Goal: Task Accomplishment & Management: Manage account settings

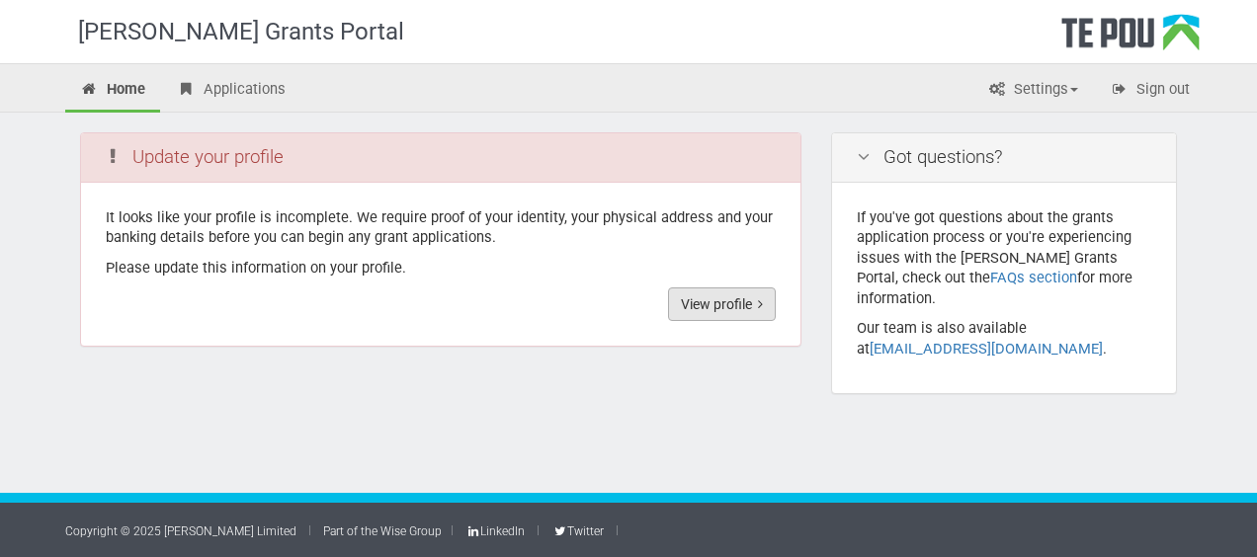
click at [730, 296] on link "View profile" at bounding box center [722, 305] width 108 height 34
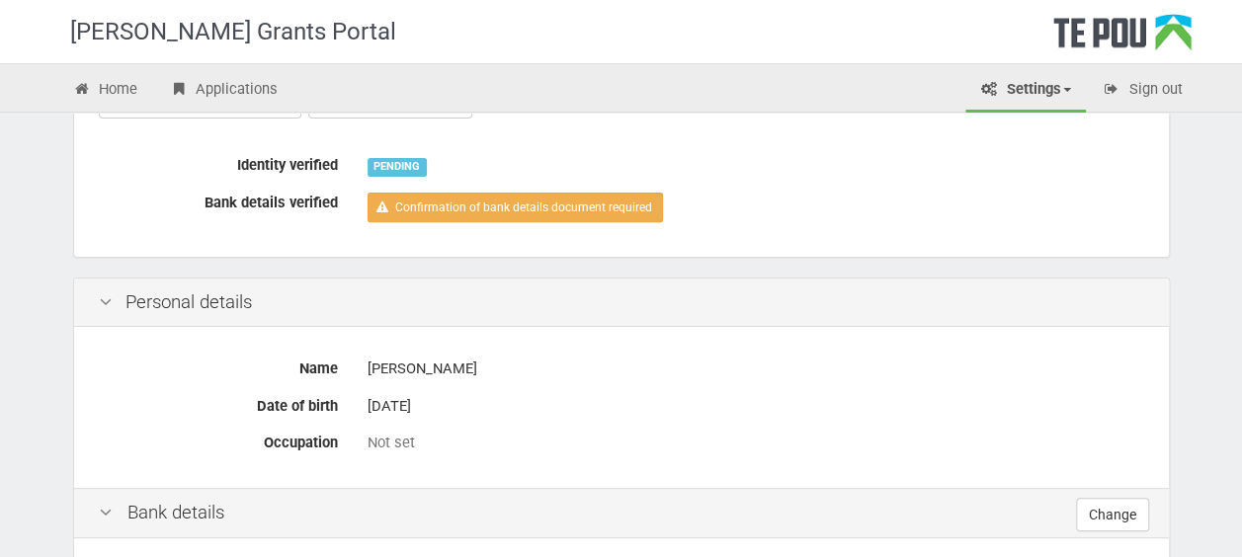
scroll to position [277, 0]
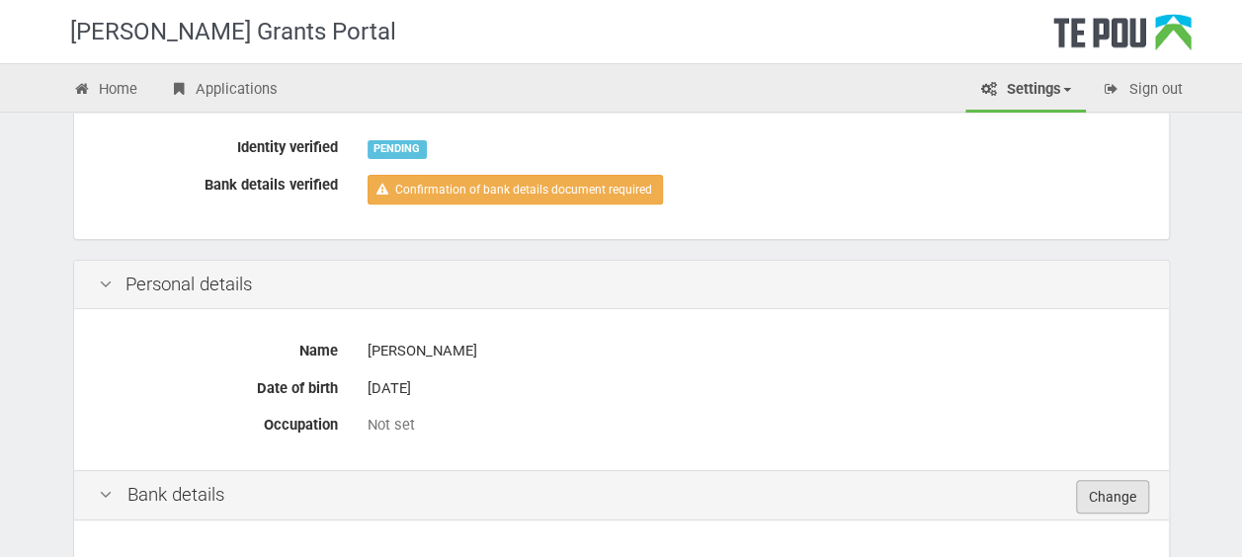
click at [1106, 488] on link "Change" at bounding box center [1112, 497] width 73 height 34
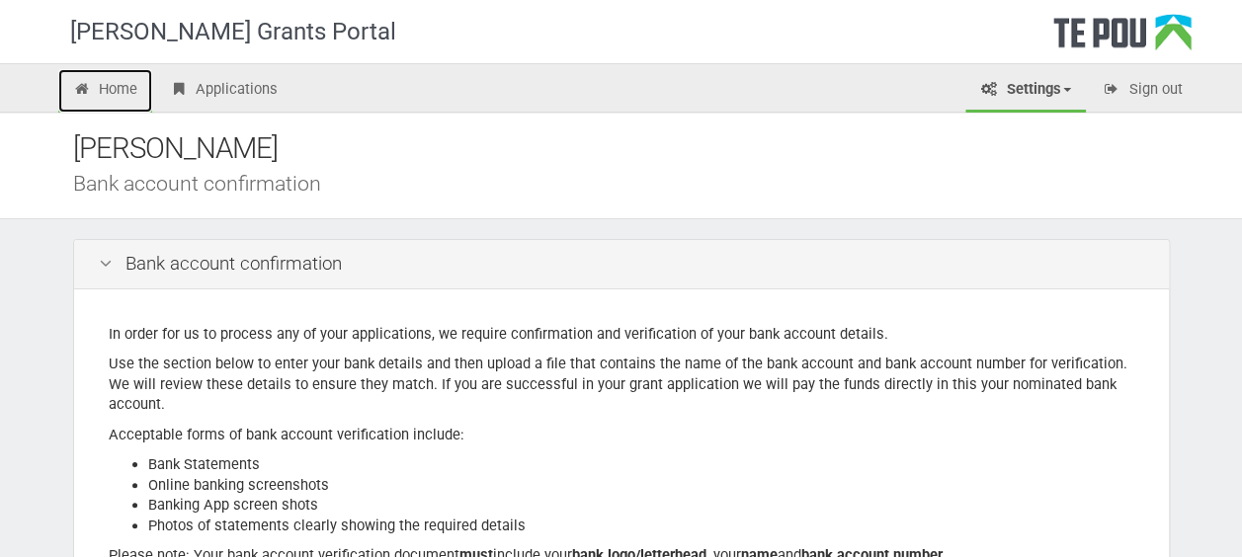
click at [120, 91] on link "Home" at bounding box center [105, 90] width 95 height 43
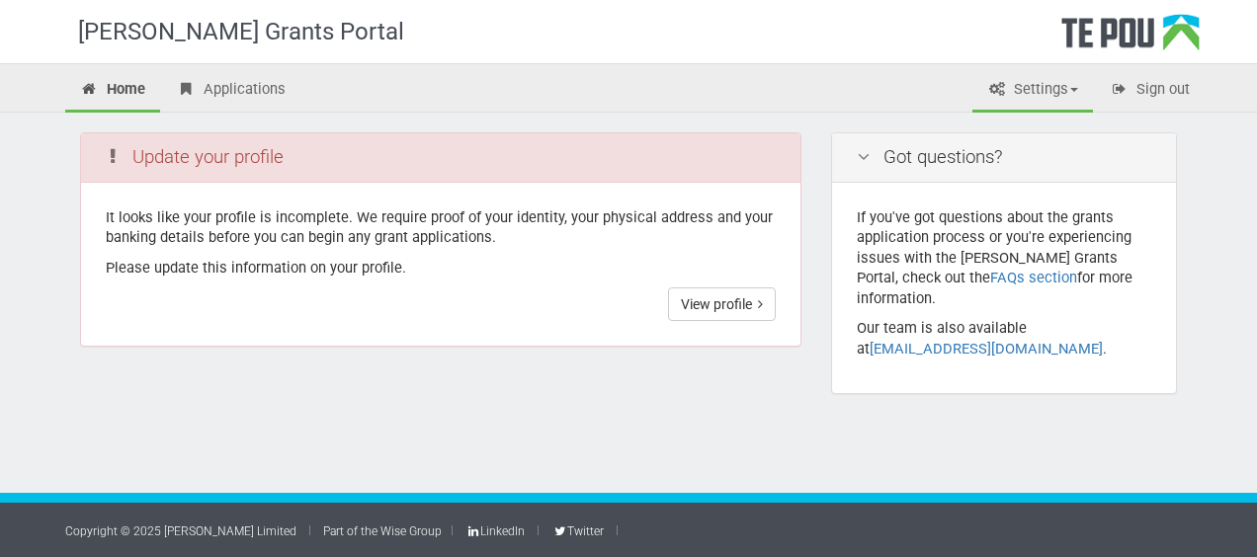
click at [1069, 87] on link "Settings" at bounding box center [1032, 90] width 121 height 43
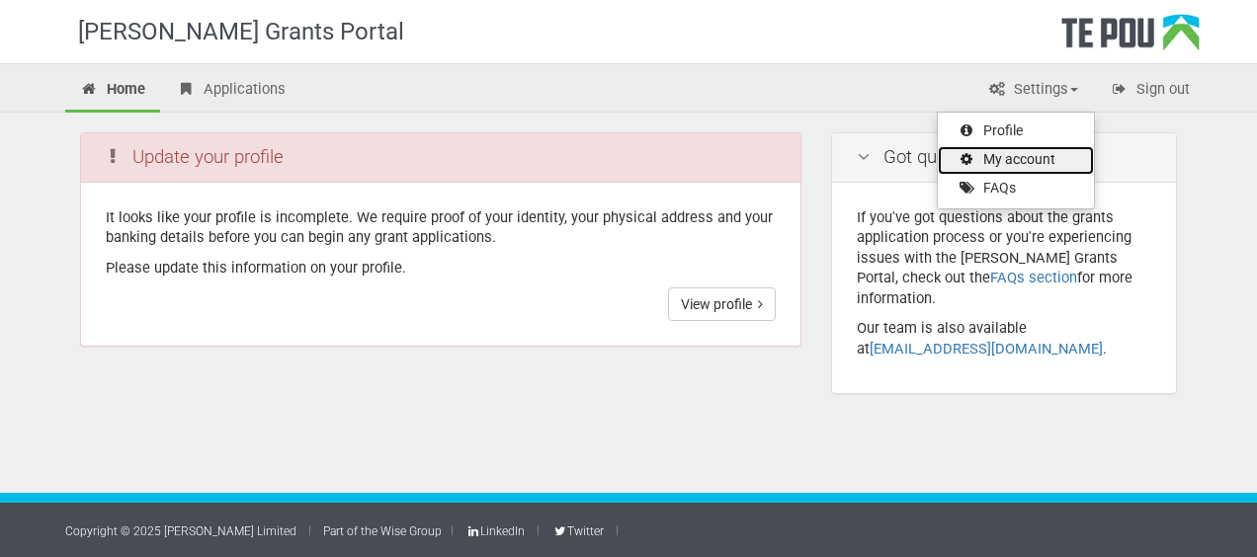
click at [1021, 146] on link "My account" at bounding box center [1016, 160] width 156 height 29
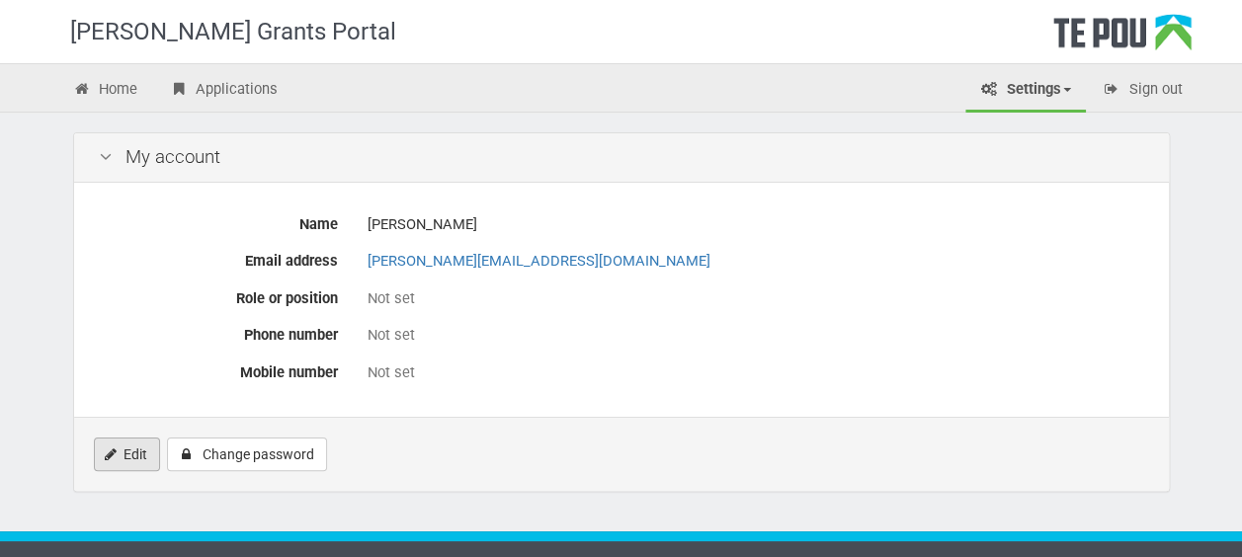
click at [115, 466] on link "Edit" at bounding box center [127, 455] width 66 height 34
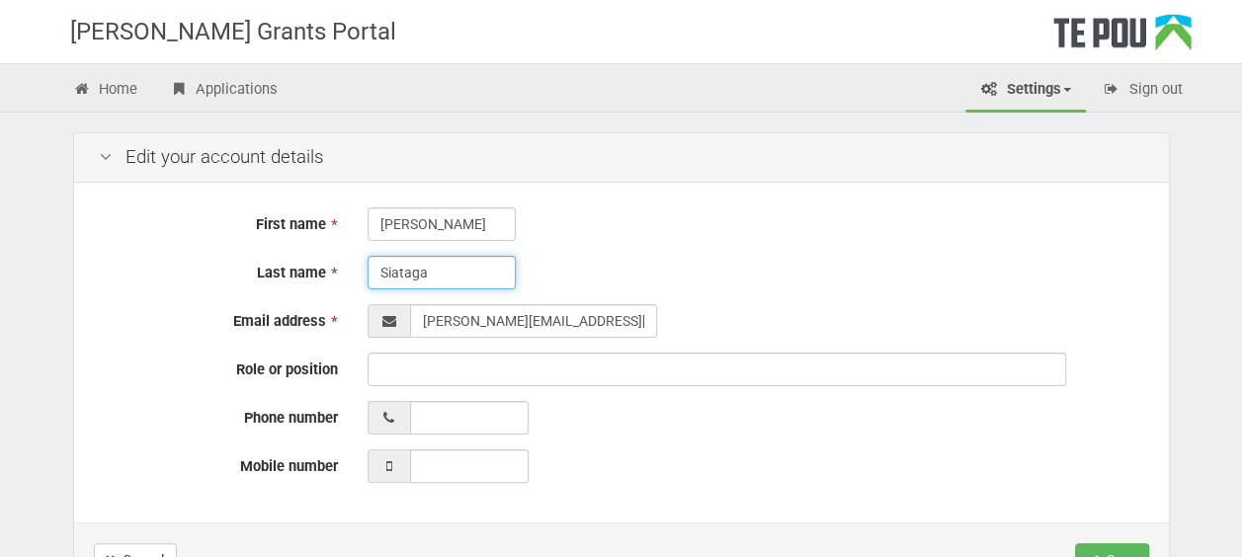
type input "Siataga"
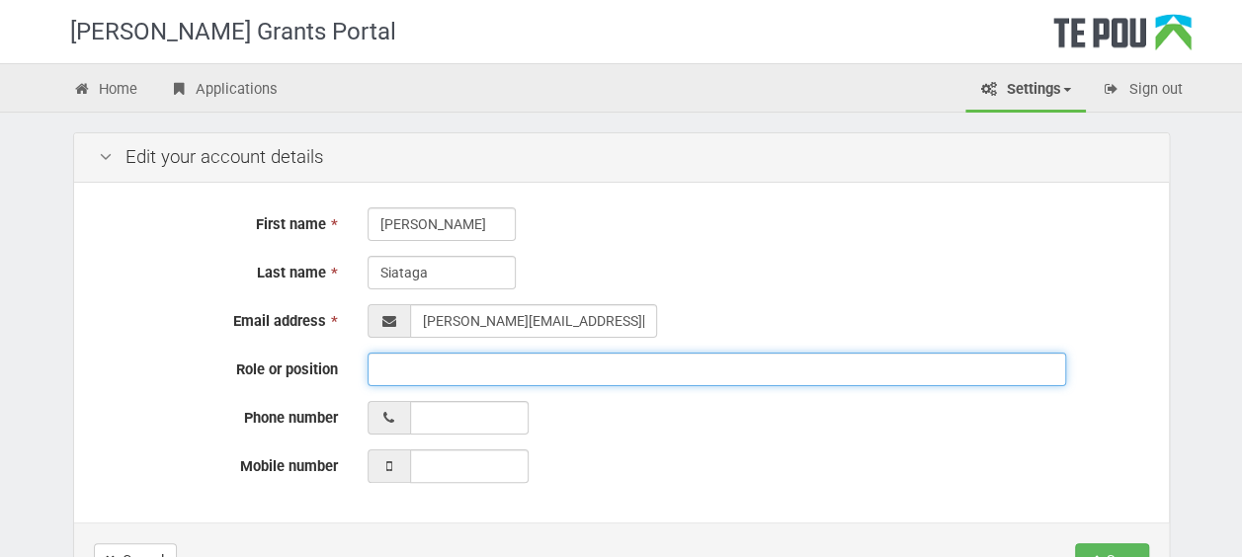
click at [448, 373] on input "Role or position" at bounding box center [717, 370] width 699 height 34
type input "[MEDICAL_DATA] - Corrections"
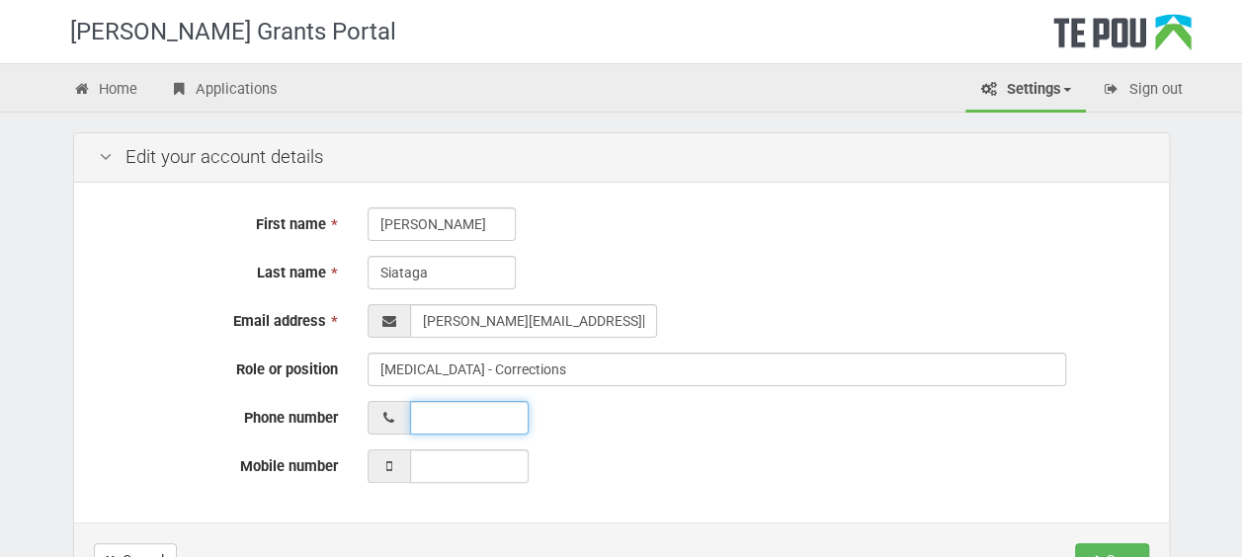
click at [512, 417] on input "Phone number" at bounding box center [469, 418] width 119 height 34
type input "021"
click at [473, 463] on input "Mobile number" at bounding box center [469, 467] width 119 height 34
type input "0272494189"
click at [467, 414] on input "021" at bounding box center [469, 418] width 119 height 34
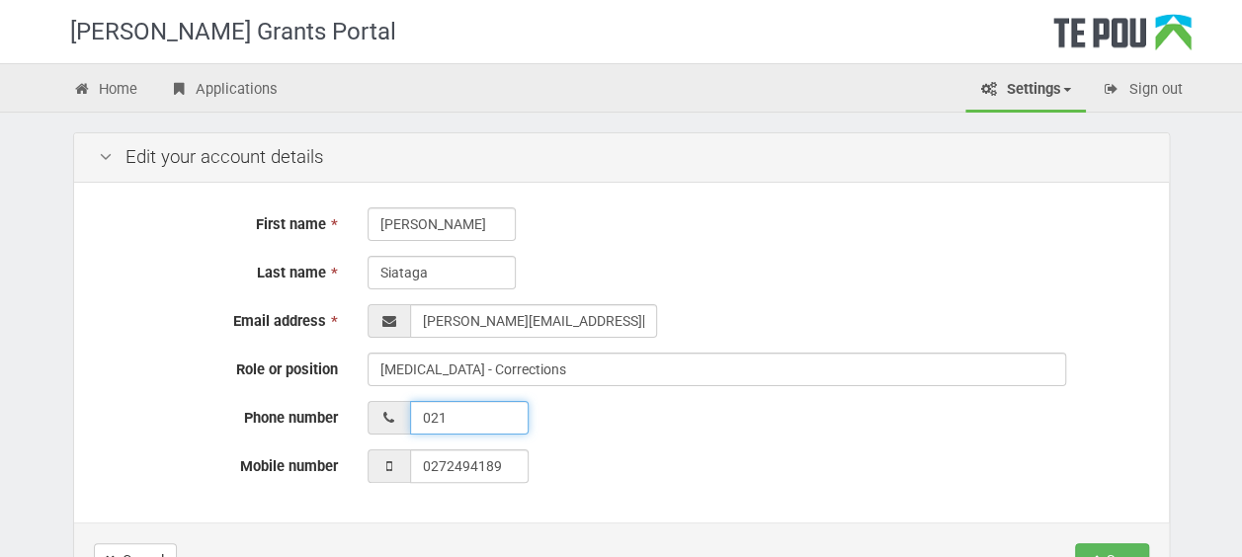
type input "0210770267"
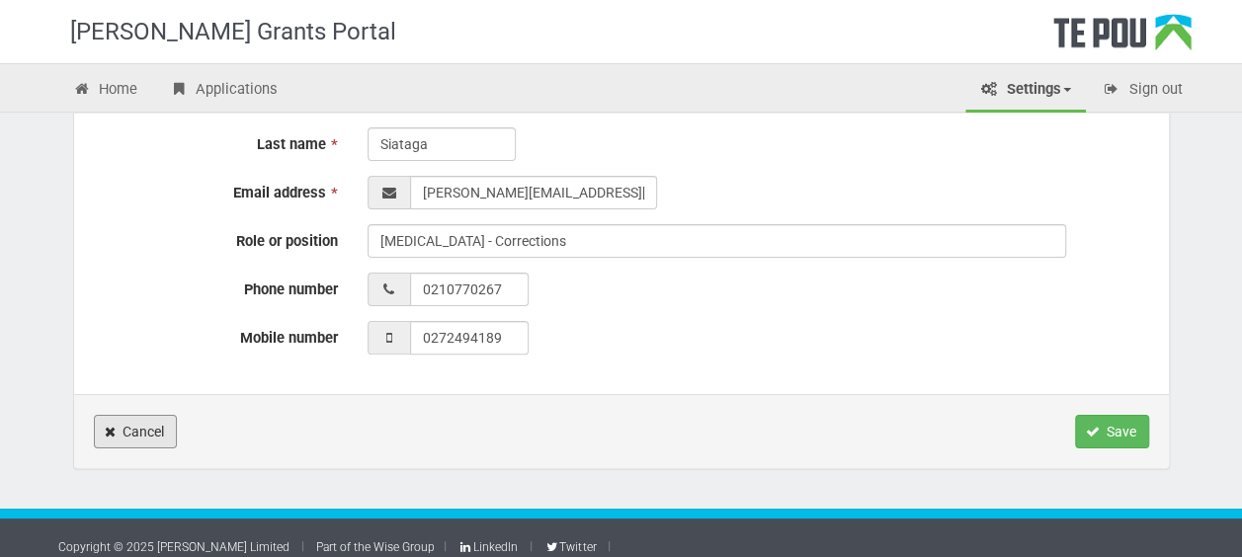
scroll to position [136, 0]
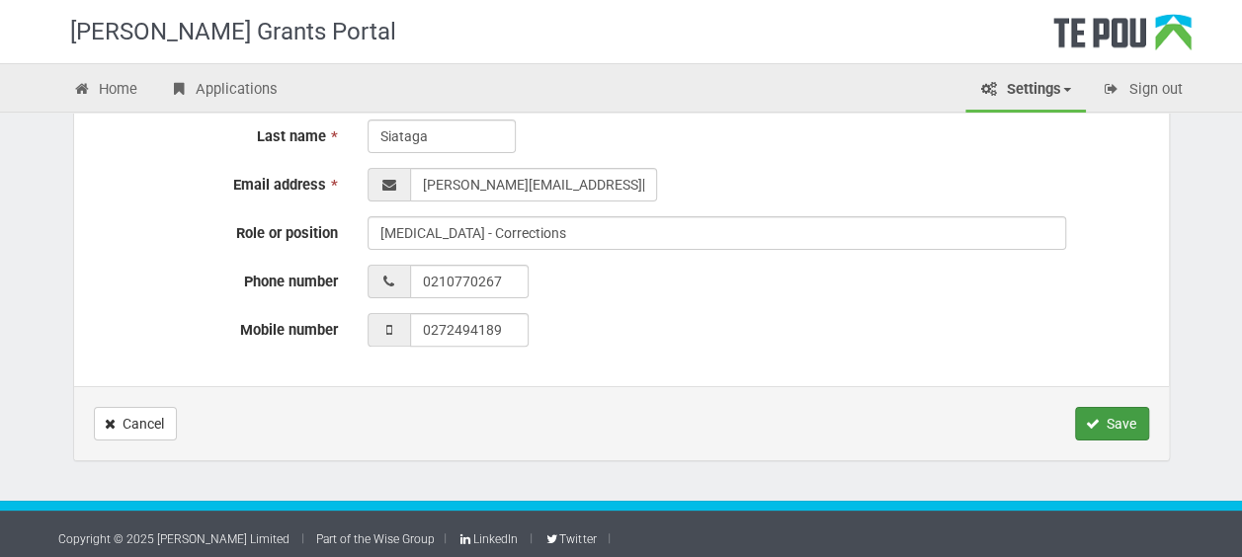
click at [1119, 417] on button "Save" at bounding box center [1112, 424] width 74 height 34
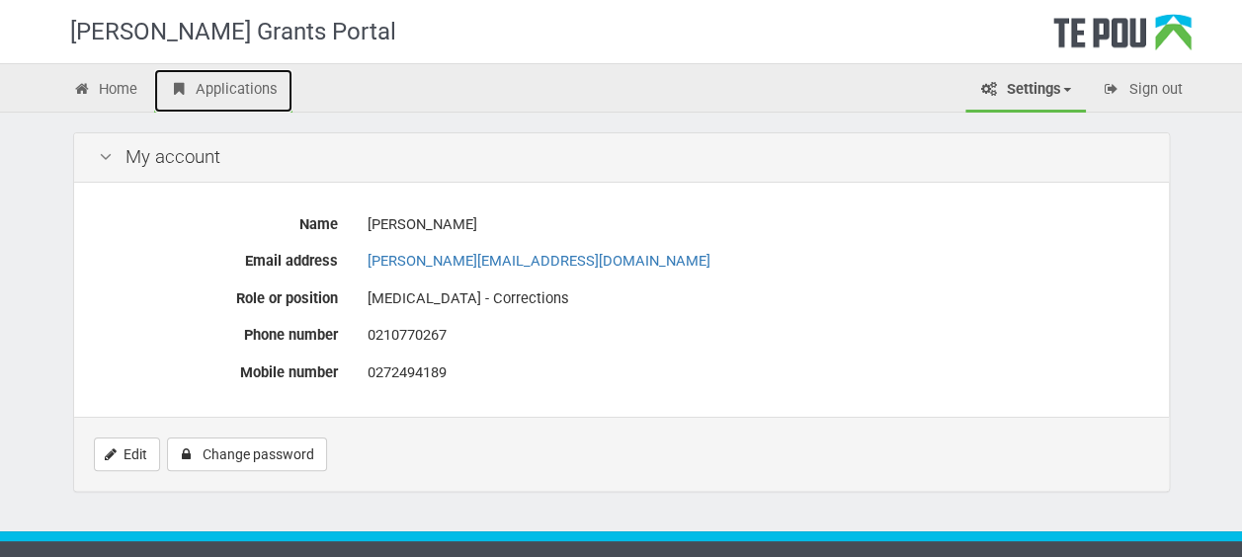
click at [239, 83] on link "Applications" at bounding box center [223, 90] width 138 height 43
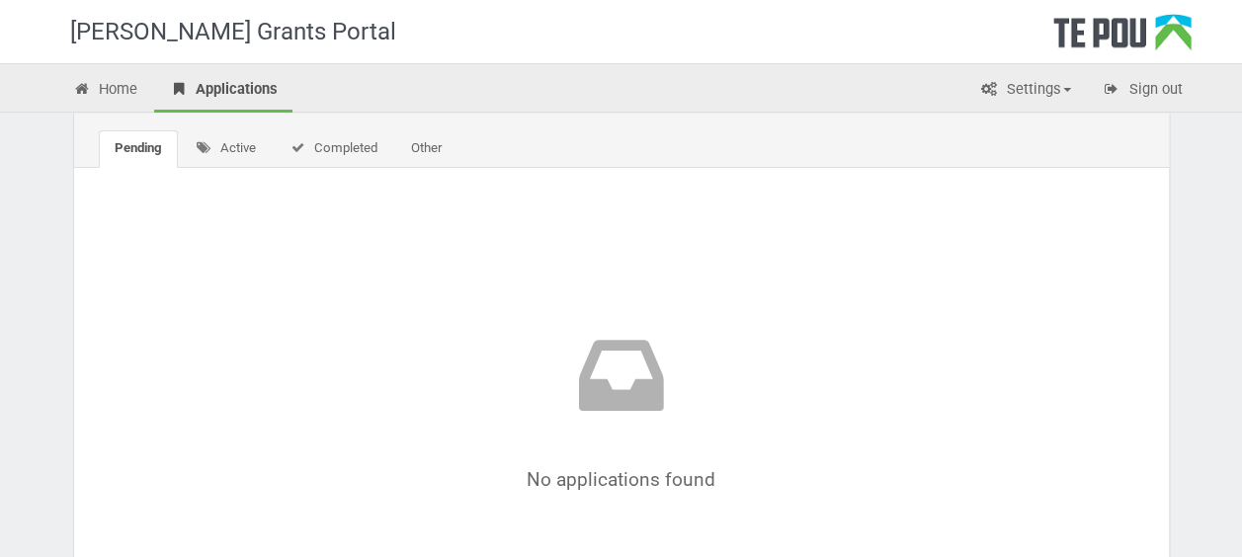
scroll to position [40, 0]
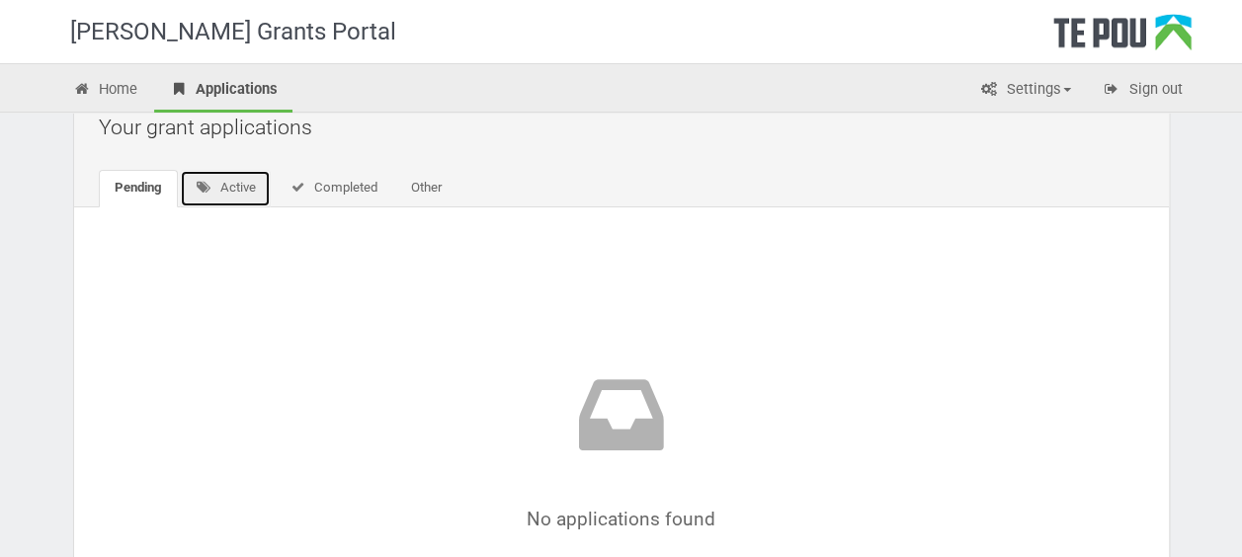
click at [247, 194] on link "Active" at bounding box center [226, 189] width 92 height 38
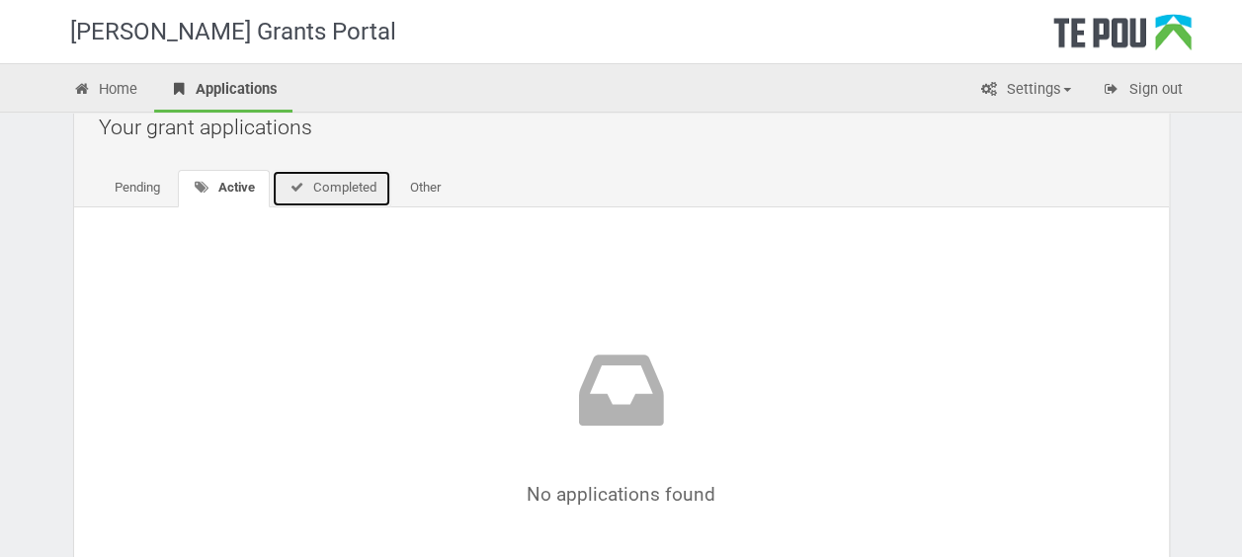
click at [307, 186] on link "Completed" at bounding box center [332, 189] width 120 height 38
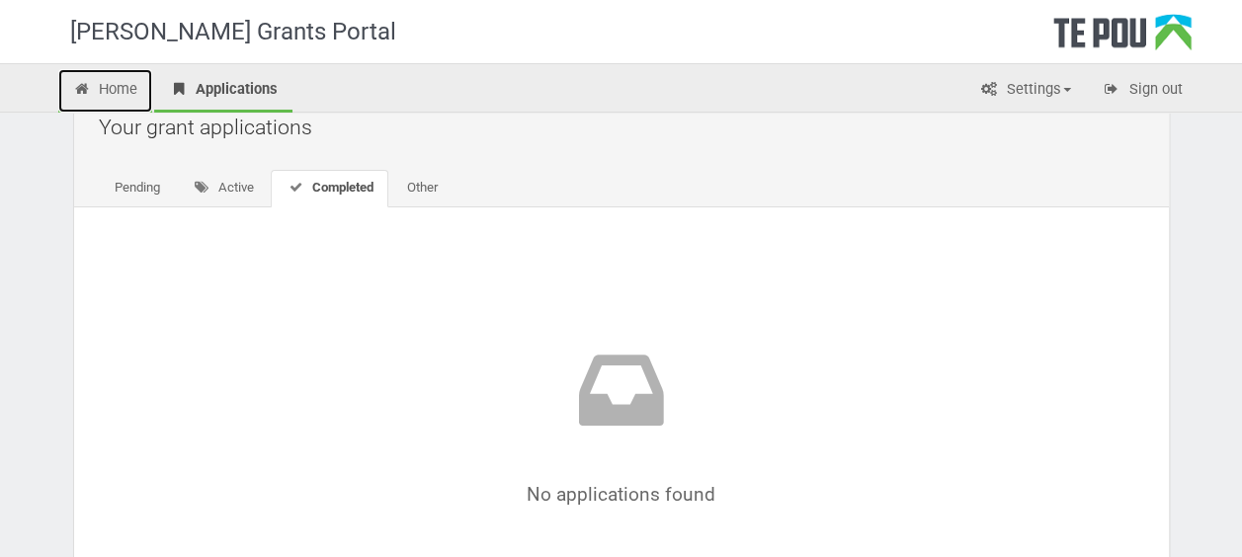
click at [123, 99] on link "Home" at bounding box center [105, 90] width 95 height 43
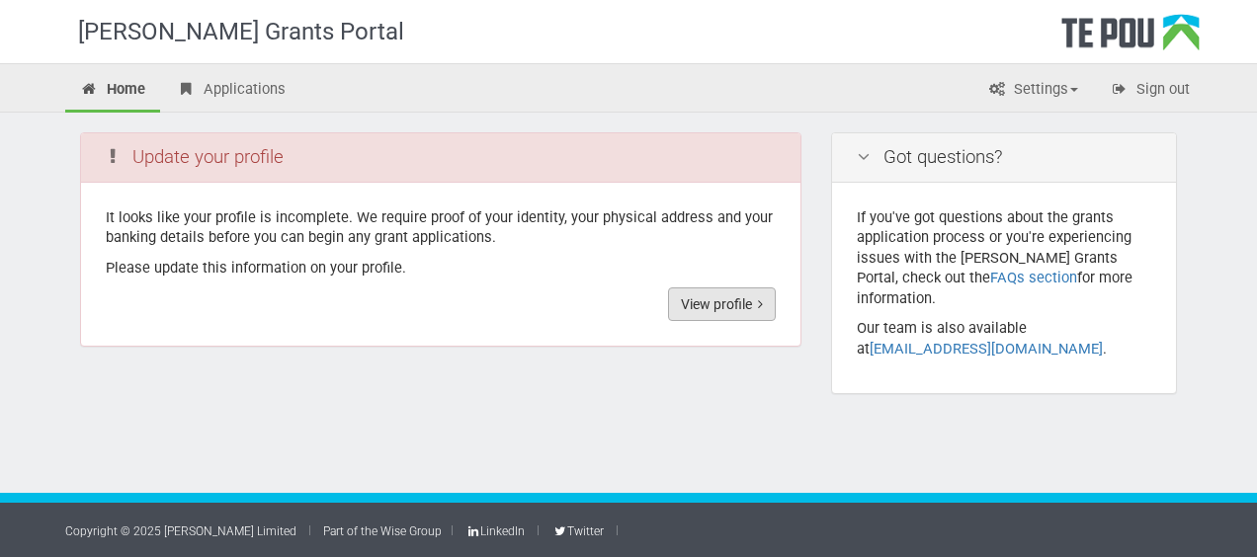
click at [702, 299] on link "View profile" at bounding box center [722, 305] width 108 height 34
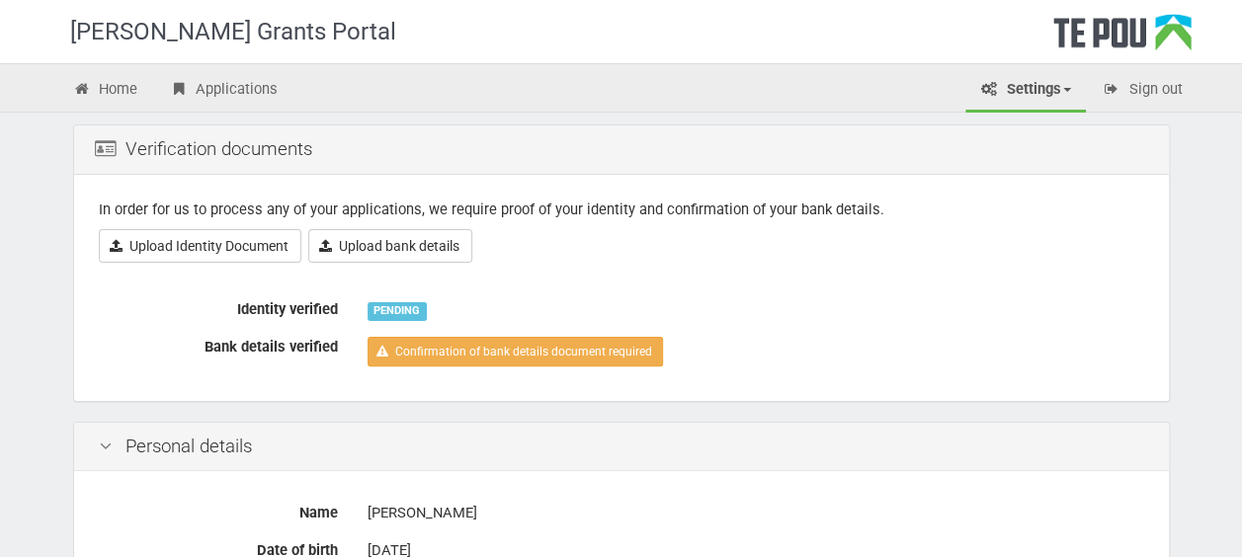
scroll to position [115, 0]
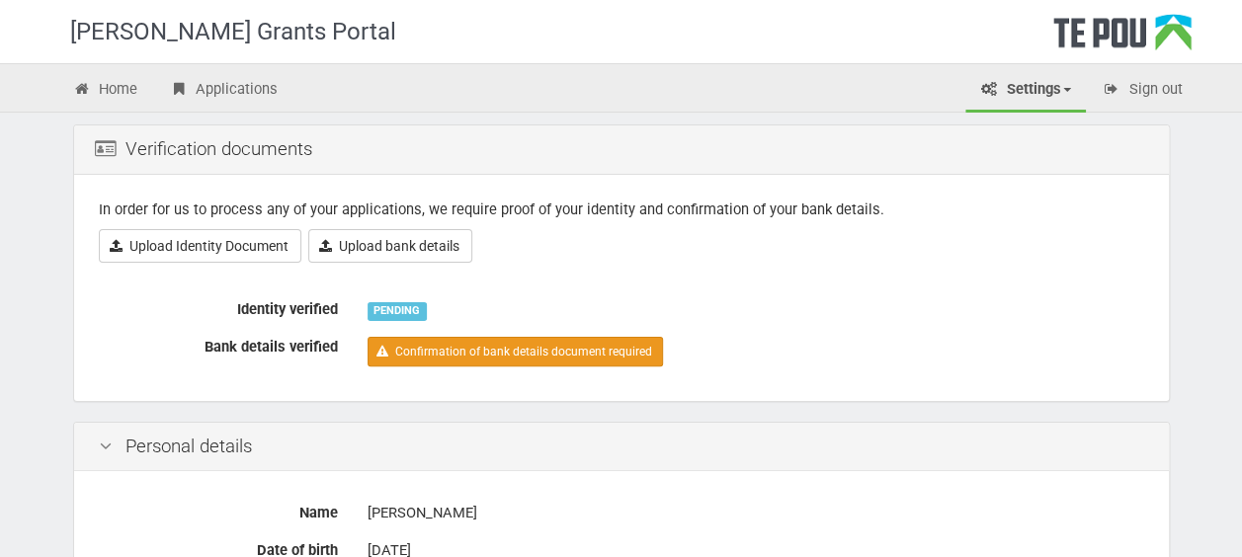
click at [414, 354] on link "Confirmation of bank details document required" at bounding box center [515, 352] width 295 height 30
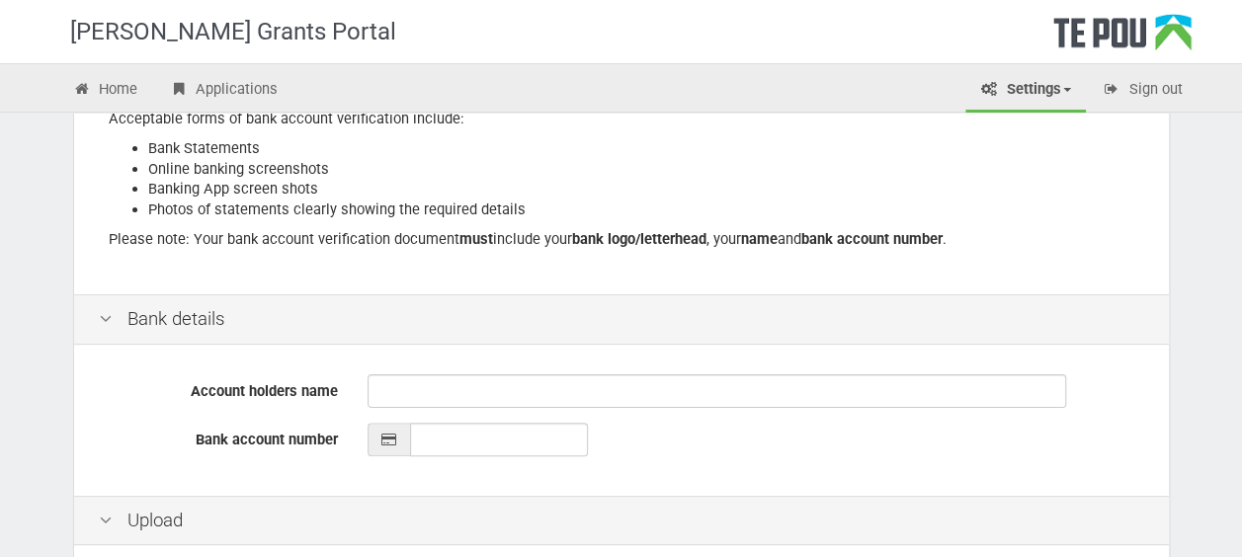
scroll to position [356, 0]
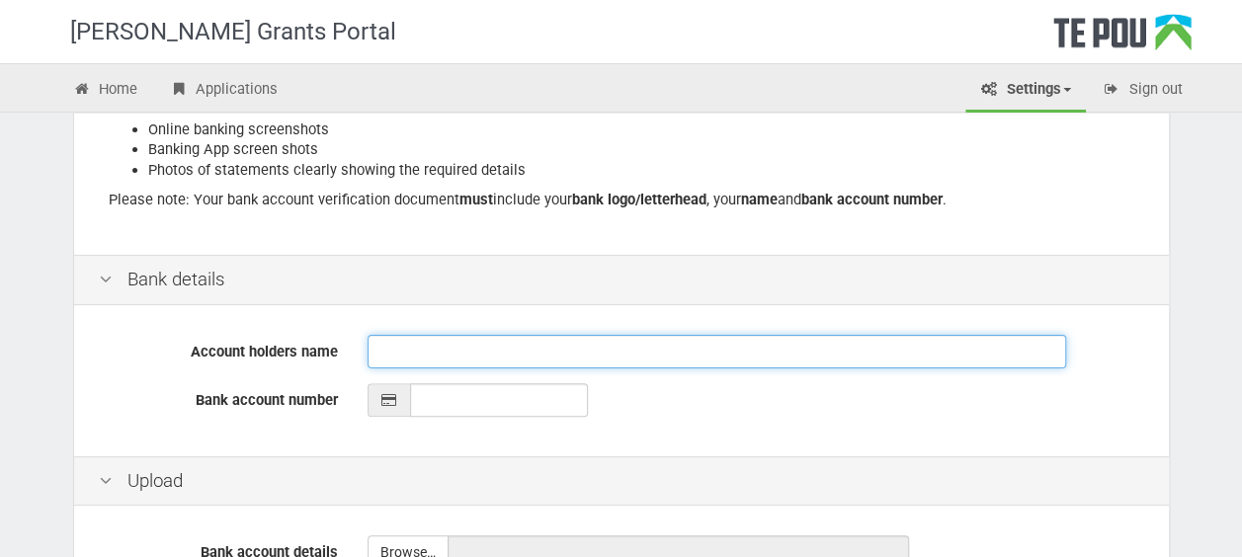
click at [433, 346] on input "Account holders name" at bounding box center [717, 352] width 699 height 34
type input "[PERSON_NAME][GEOGRAPHIC_DATA]"
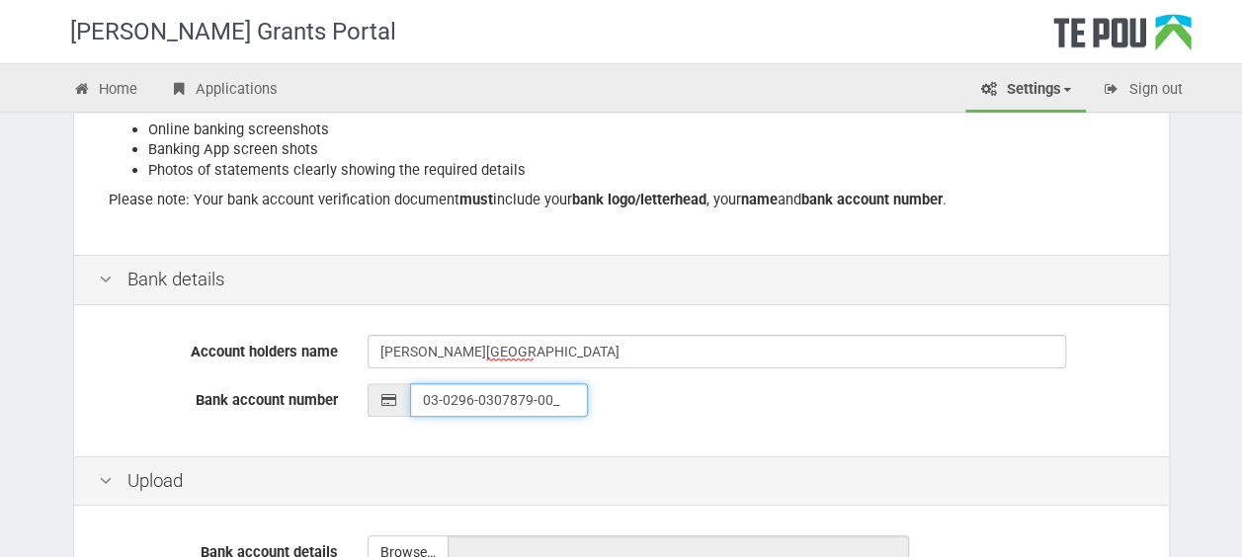
type input "03-0296-0307879-000"
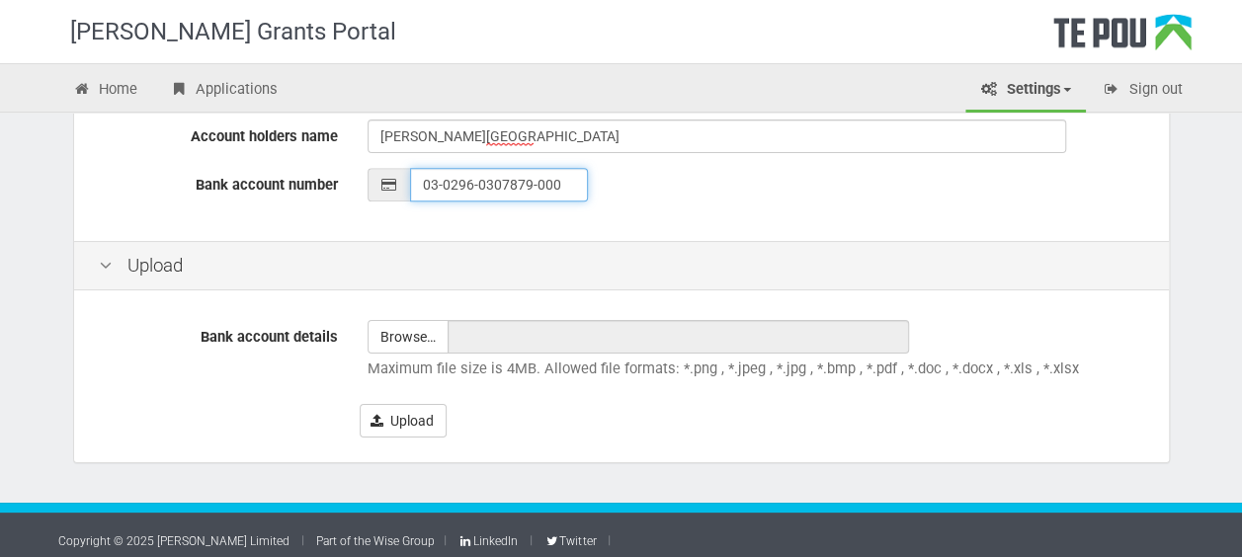
scroll to position [578, 0]
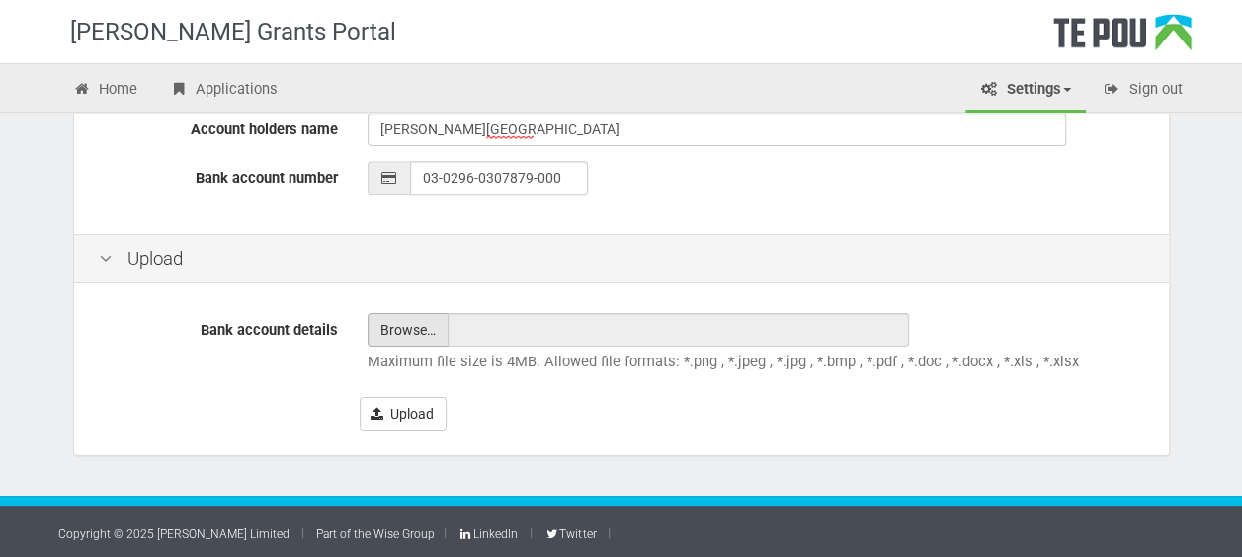
click at [402, 327] on input "file" at bounding box center [408, 330] width 79 height 32
type input "C:\fakepath\Screenshot_20251006_140329_Gmail.jpg"
type input "Screenshot_20251006_140329_Gmail.jpg"
click at [416, 401] on button "Upload" at bounding box center [403, 414] width 87 height 34
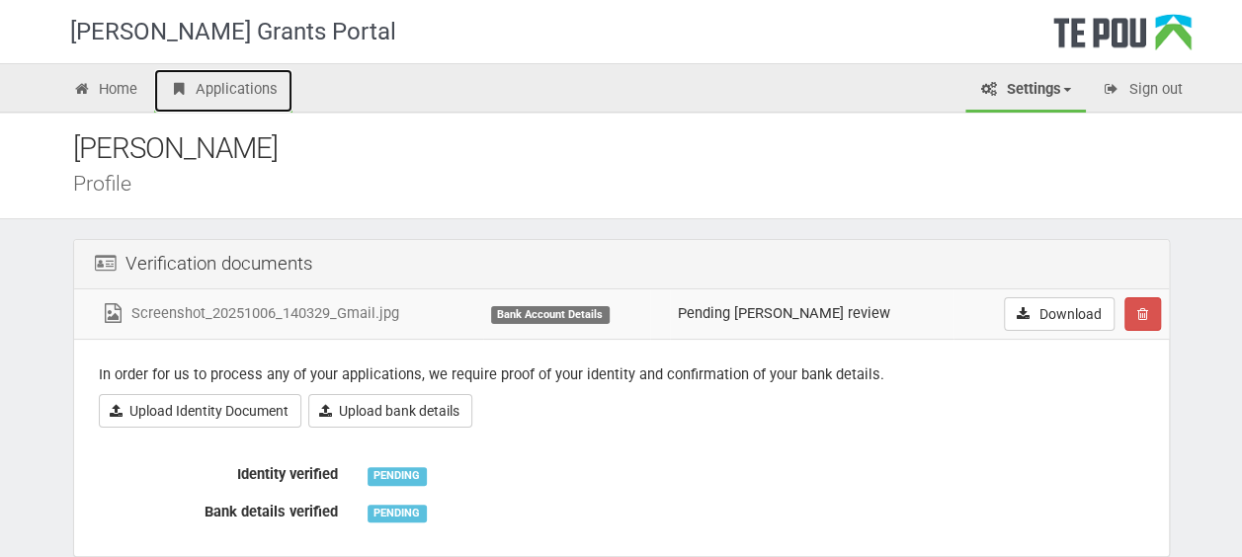
click at [260, 96] on link "Applications" at bounding box center [223, 90] width 138 height 43
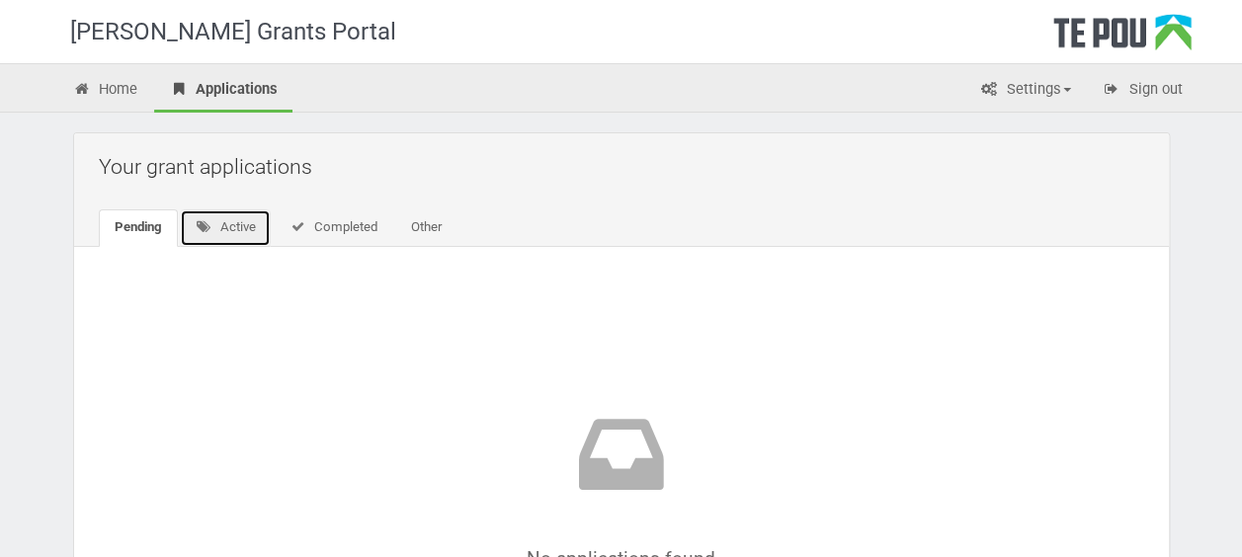
click at [228, 228] on link "Active" at bounding box center [226, 229] width 92 height 38
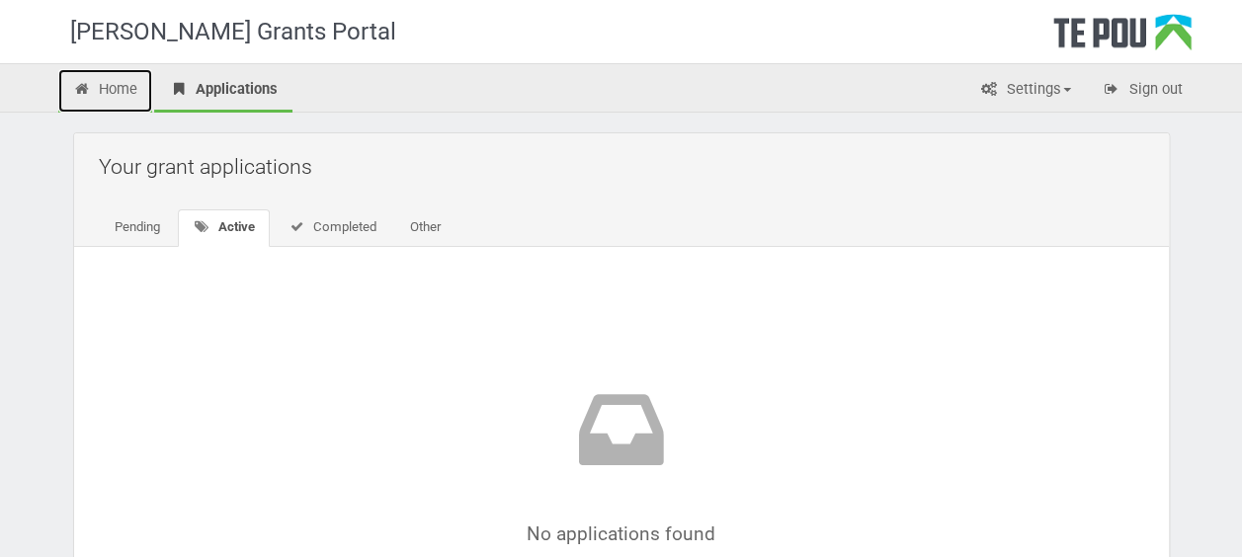
click at [101, 97] on link "Home" at bounding box center [105, 90] width 95 height 43
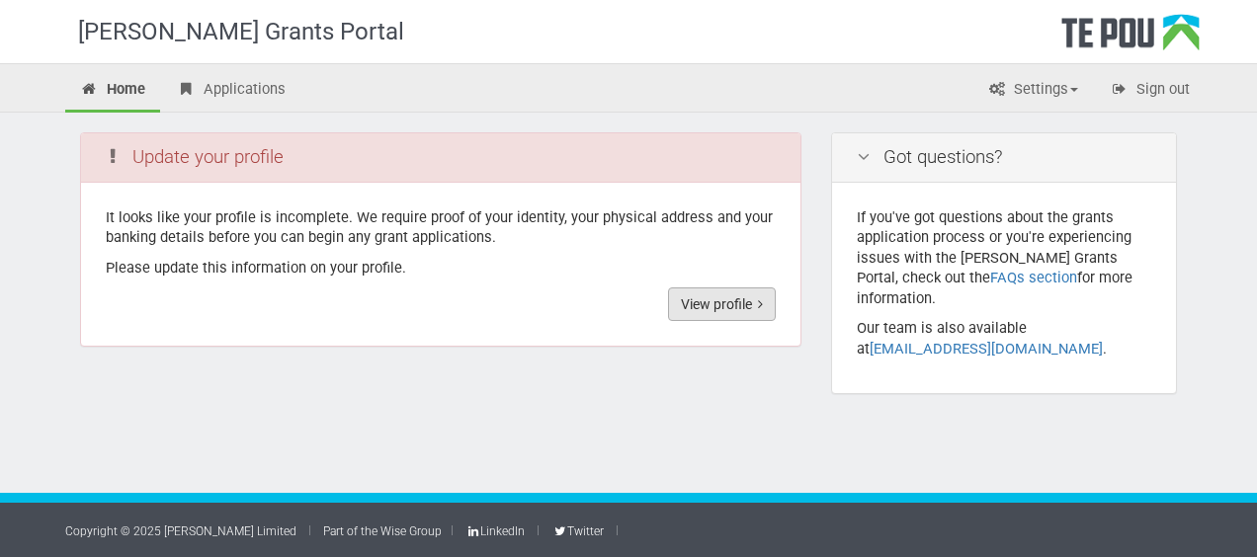
click at [745, 305] on link "View profile" at bounding box center [722, 305] width 108 height 34
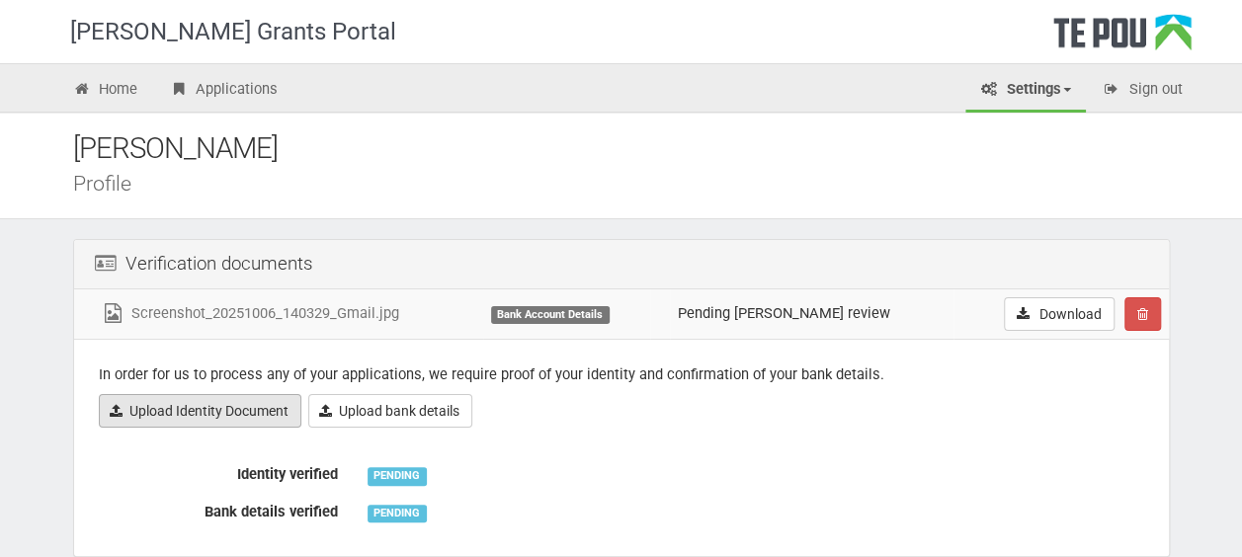
click at [249, 407] on link "Upload Identity Document" at bounding box center [200, 411] width 203 height 34
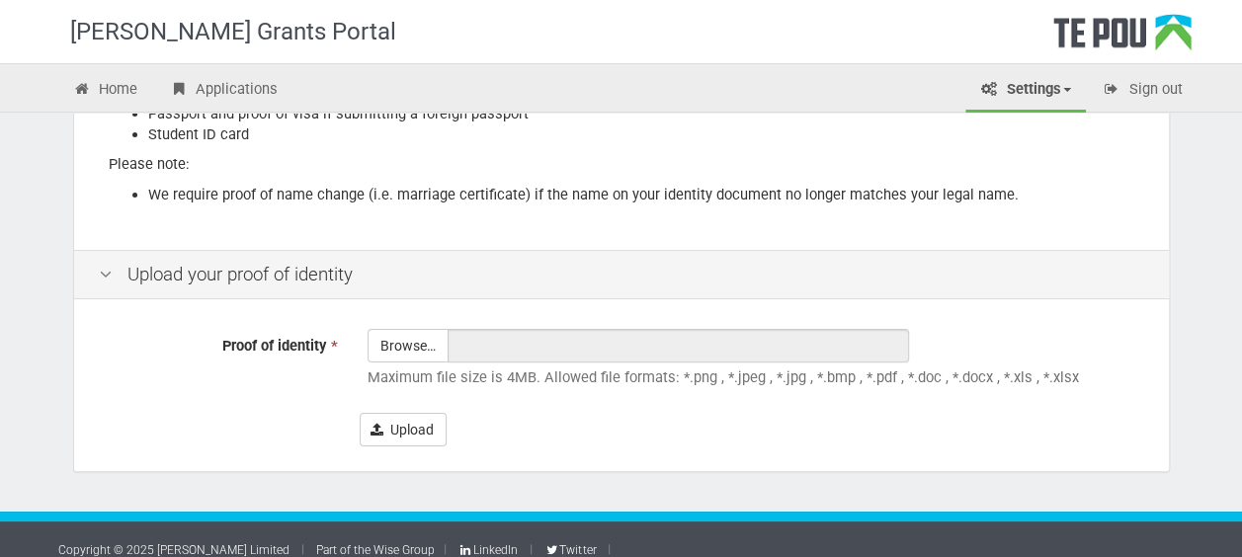
scroll to position [427, 0]
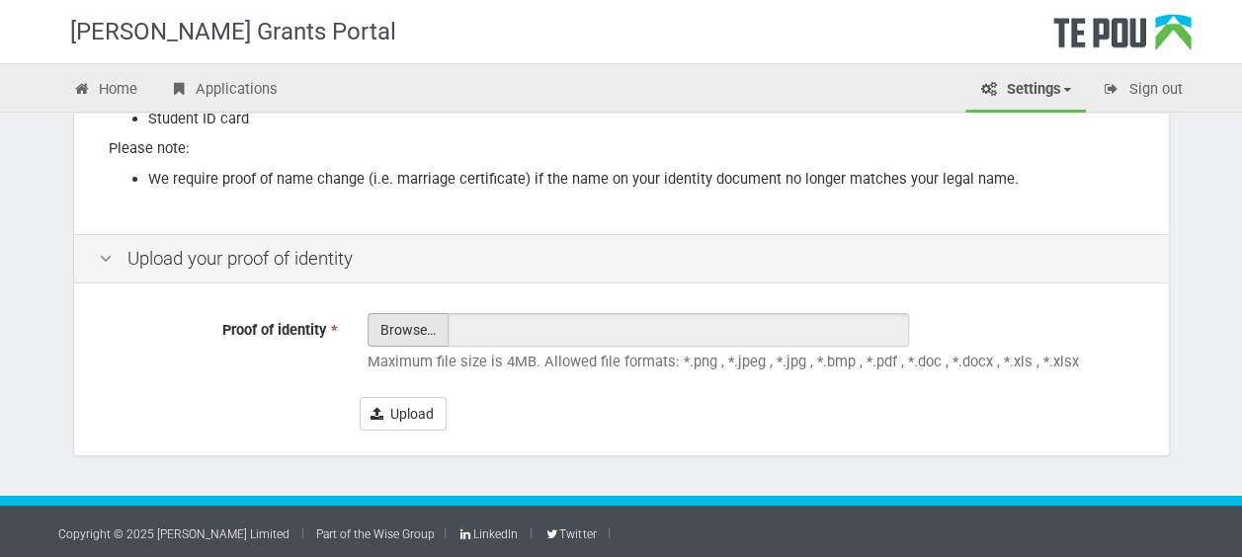
click at [391, 328] on input "Proof of identity *" at bounding box center [408, 384] width 79 height 141
type input "C:\fakepath\Front DL.jpg"
type input "Front DL.jpg"
click at [403, 415] on button "Upload" at bounding box center [403, 414] width 87 height 34
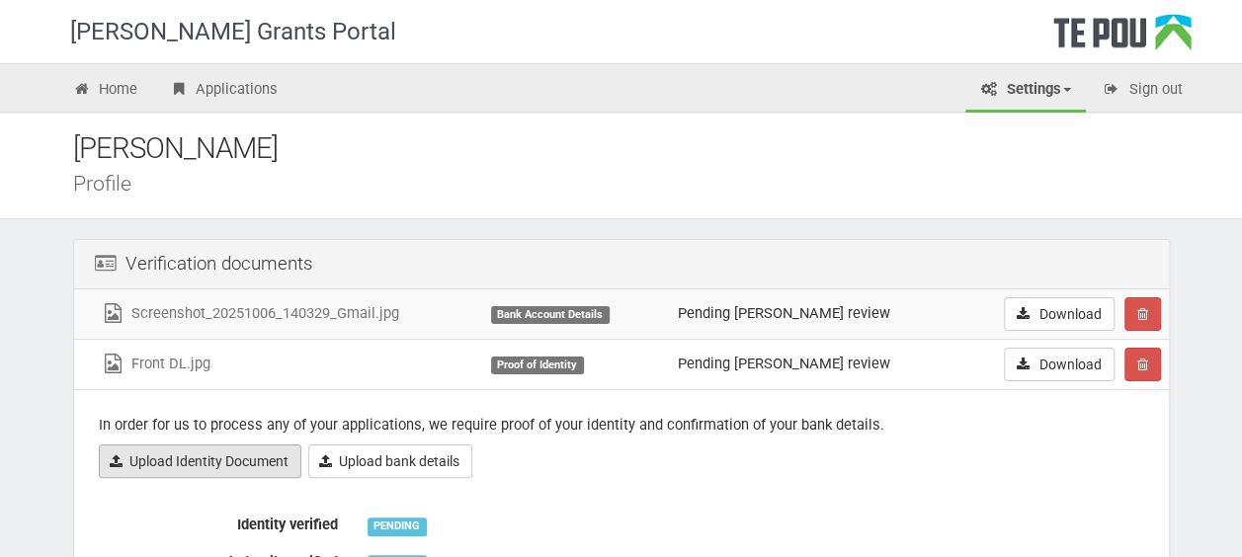
click at [237, 461] on link "Upload Identity Document" at bounding box center [200, 462] width 203 height 34
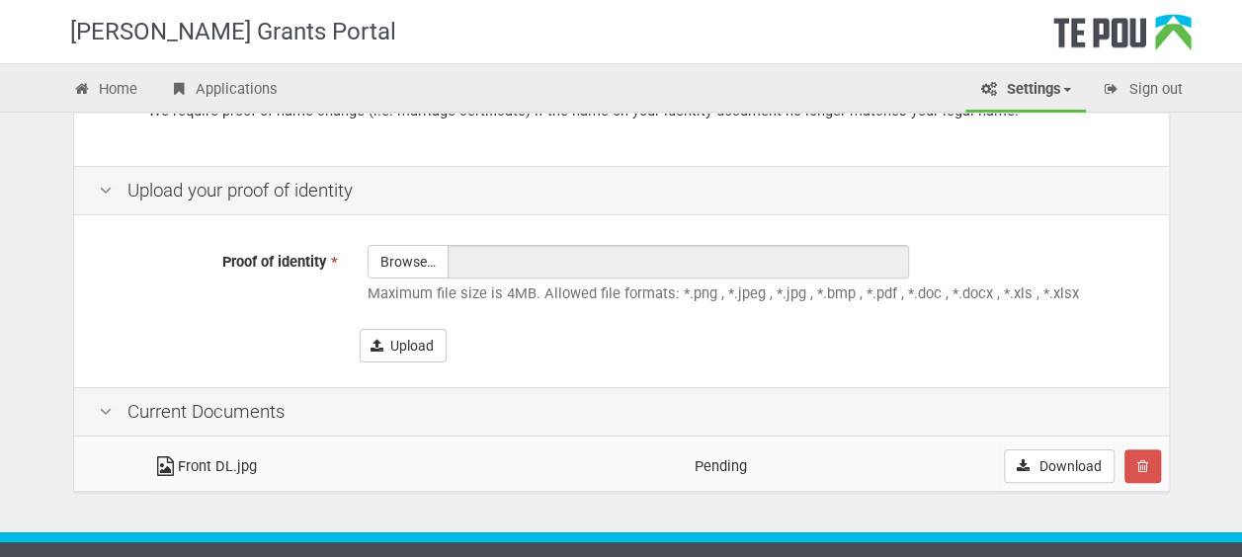
scroll to position [532, 0]
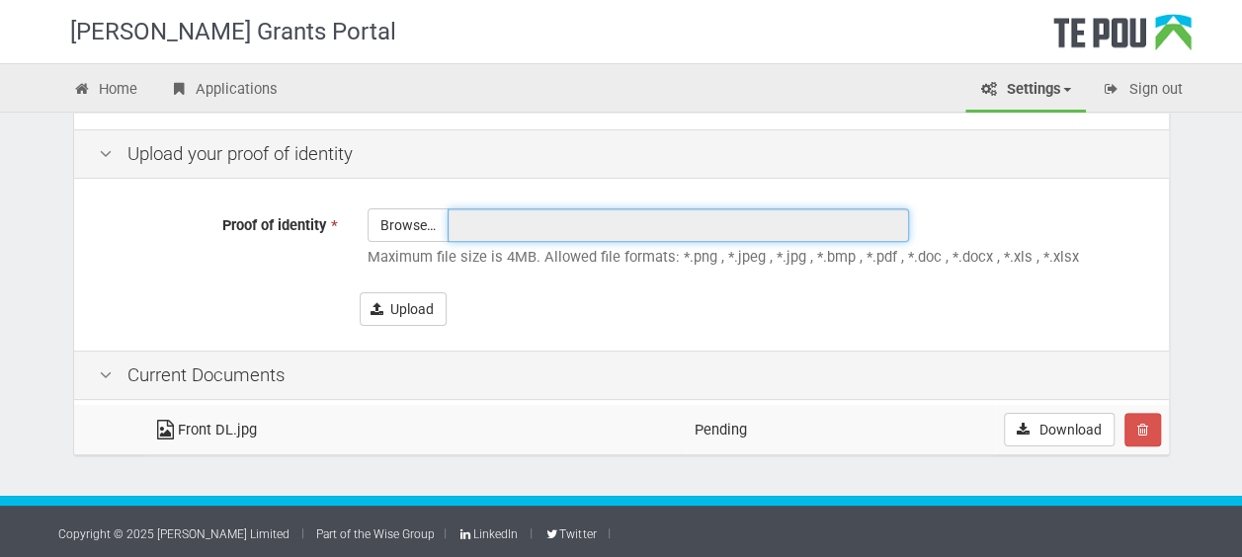
click at [503, 219] on input "text" at bounding box center [679, 226] width 462 height 34
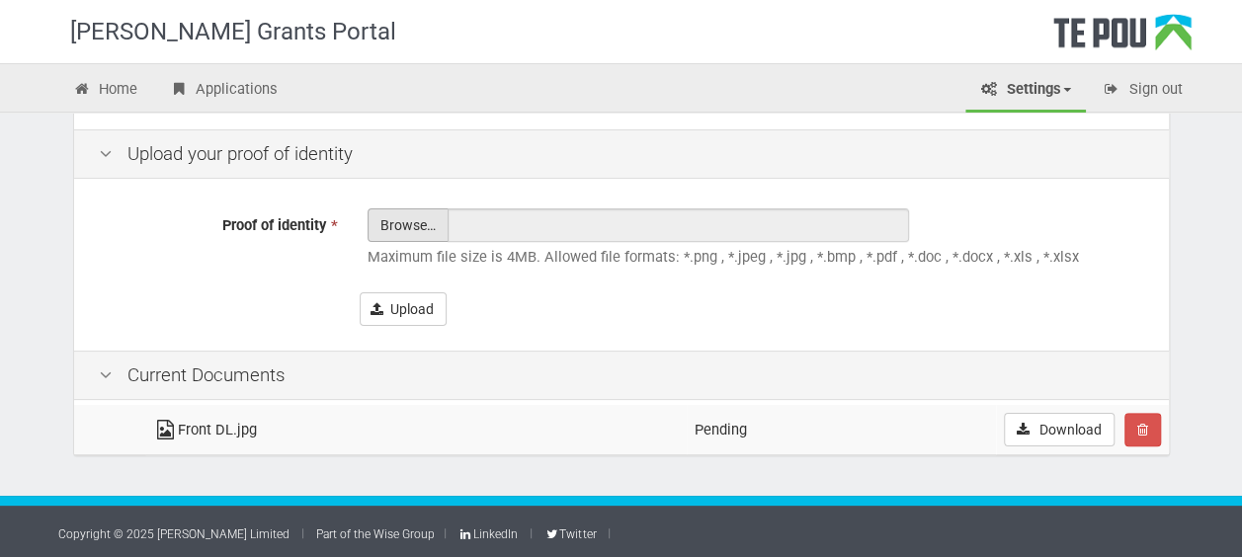
click at [392, 221] on input "Proof of identity *" at bounding box center [408, 280] width 79 height 141
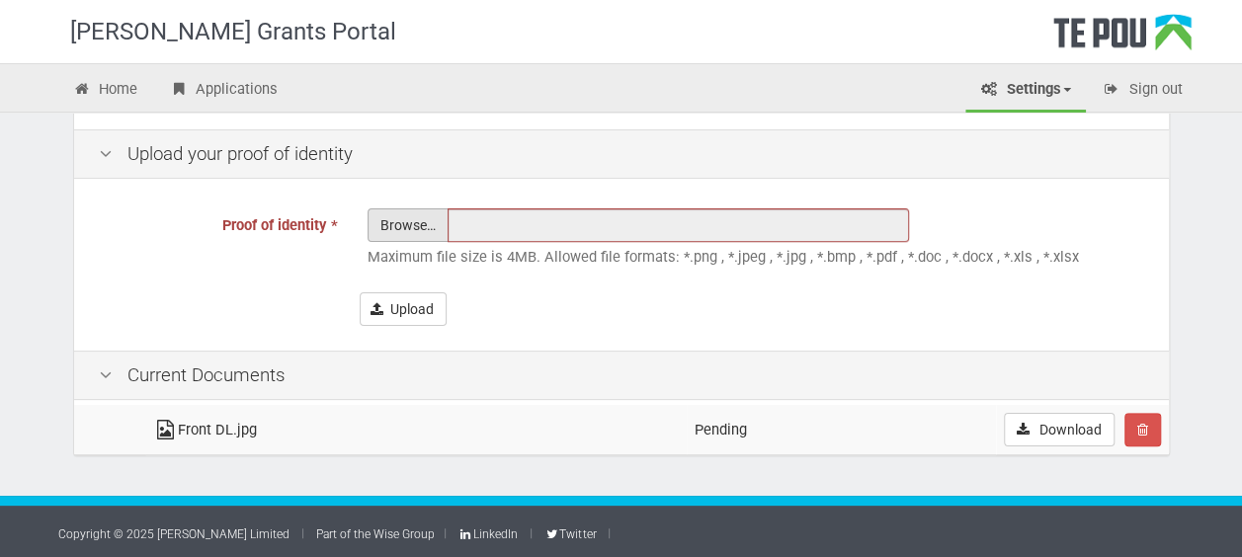
type input "C:\fakepath\Back DL.jpg"
type input "Back DL.jpg"
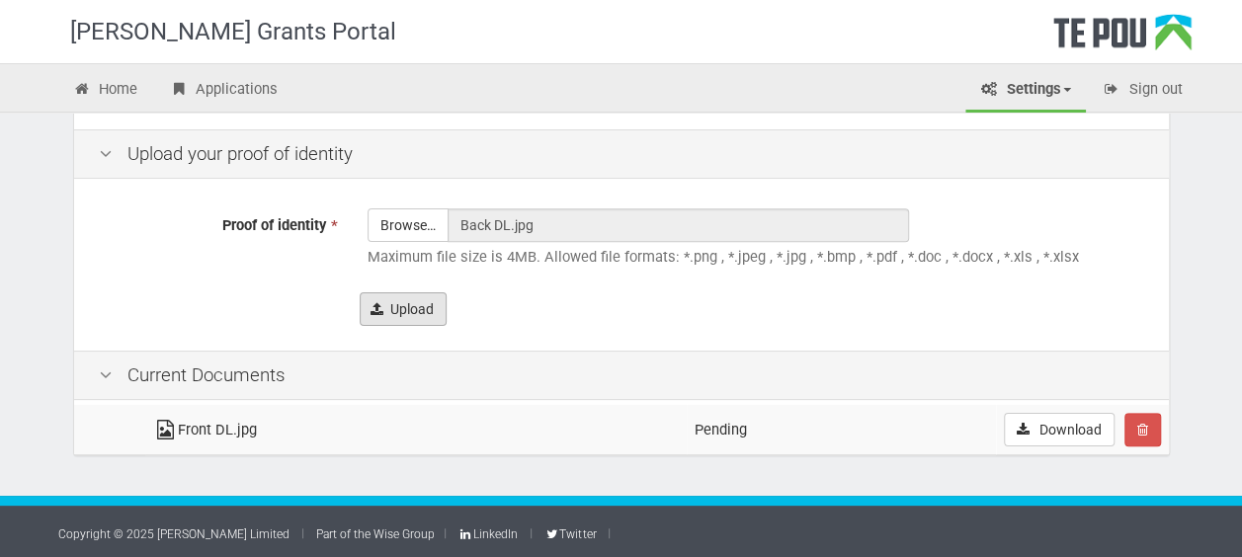
click at [417, 295] on button "Upload" at bounding box center [403, 310] width 87 height 34
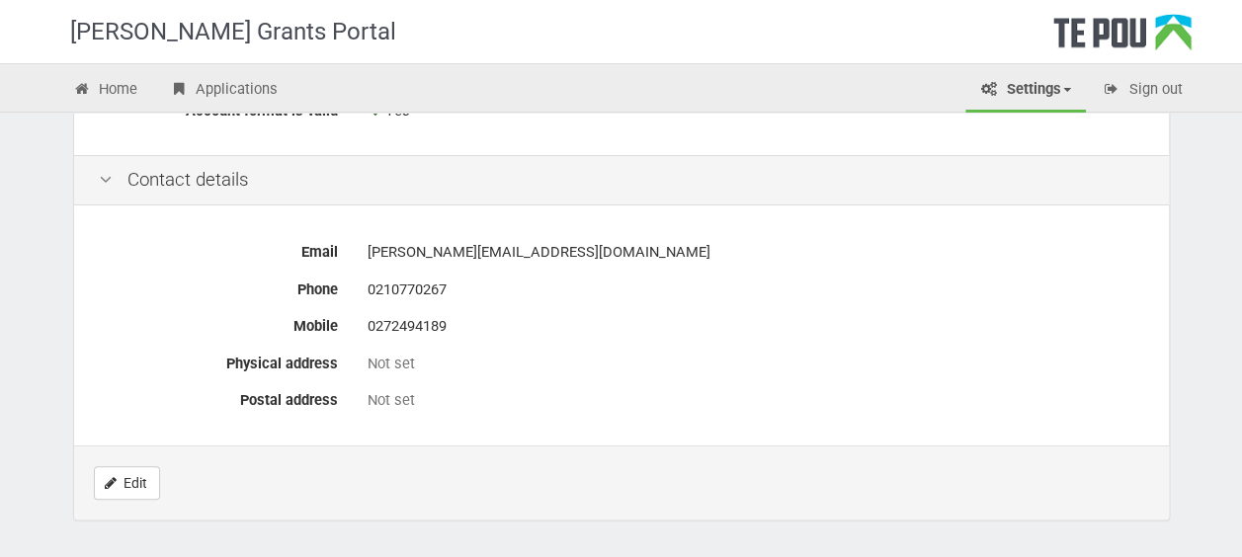
scroll to position [988, 0]
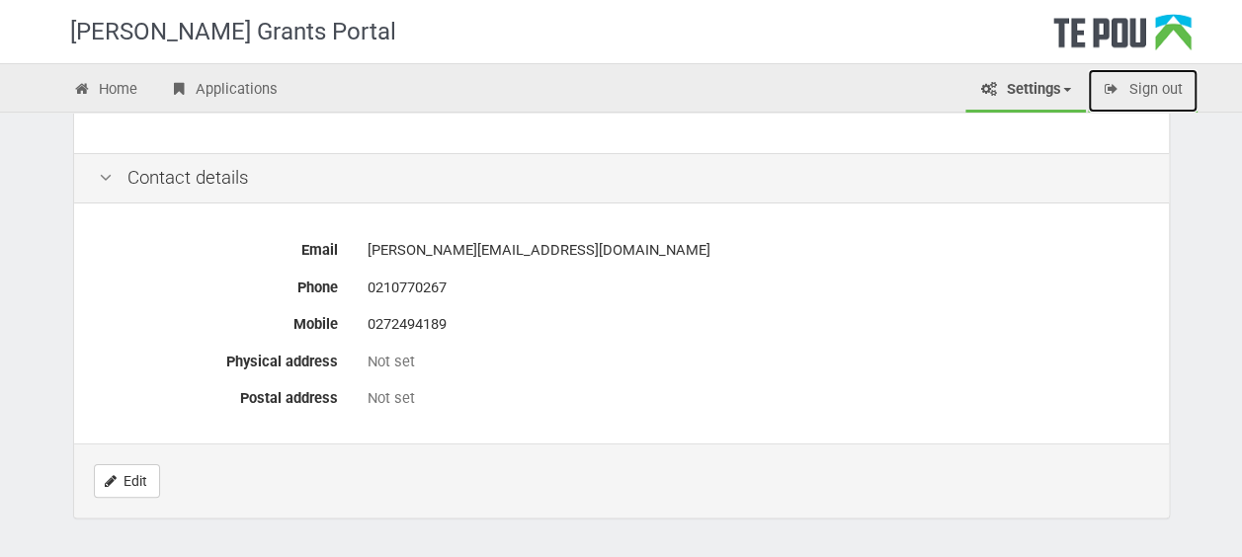
click at [1176, 87] on link "Sign out" at bounding box center [1143, 90] width 110 height 43
